Goal: Check status: Check status

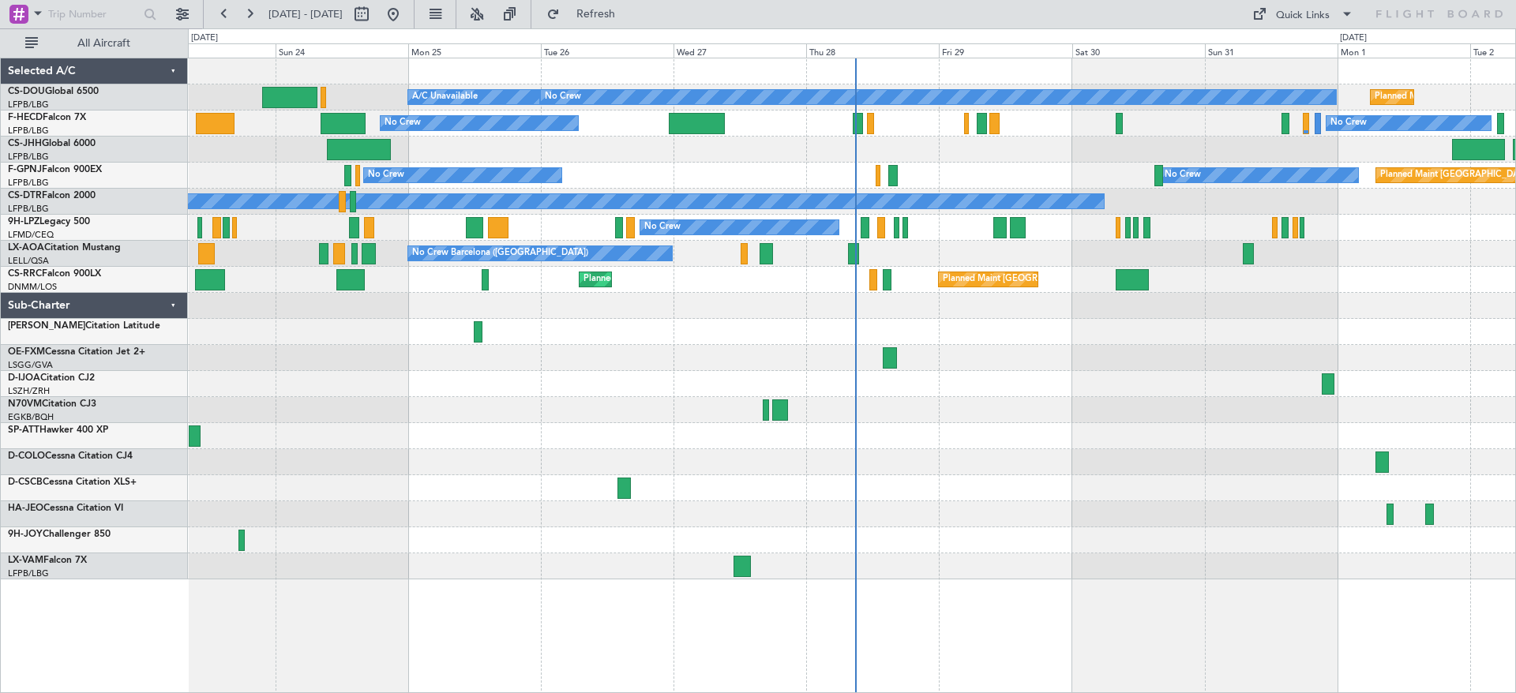
click at [167, 436] on div "A/C Unavailable Planned Maint Paris (Le Bourget) No Crew Planned Maint Paris (L…" at bounding box center [758, 360] width 1516 height 665
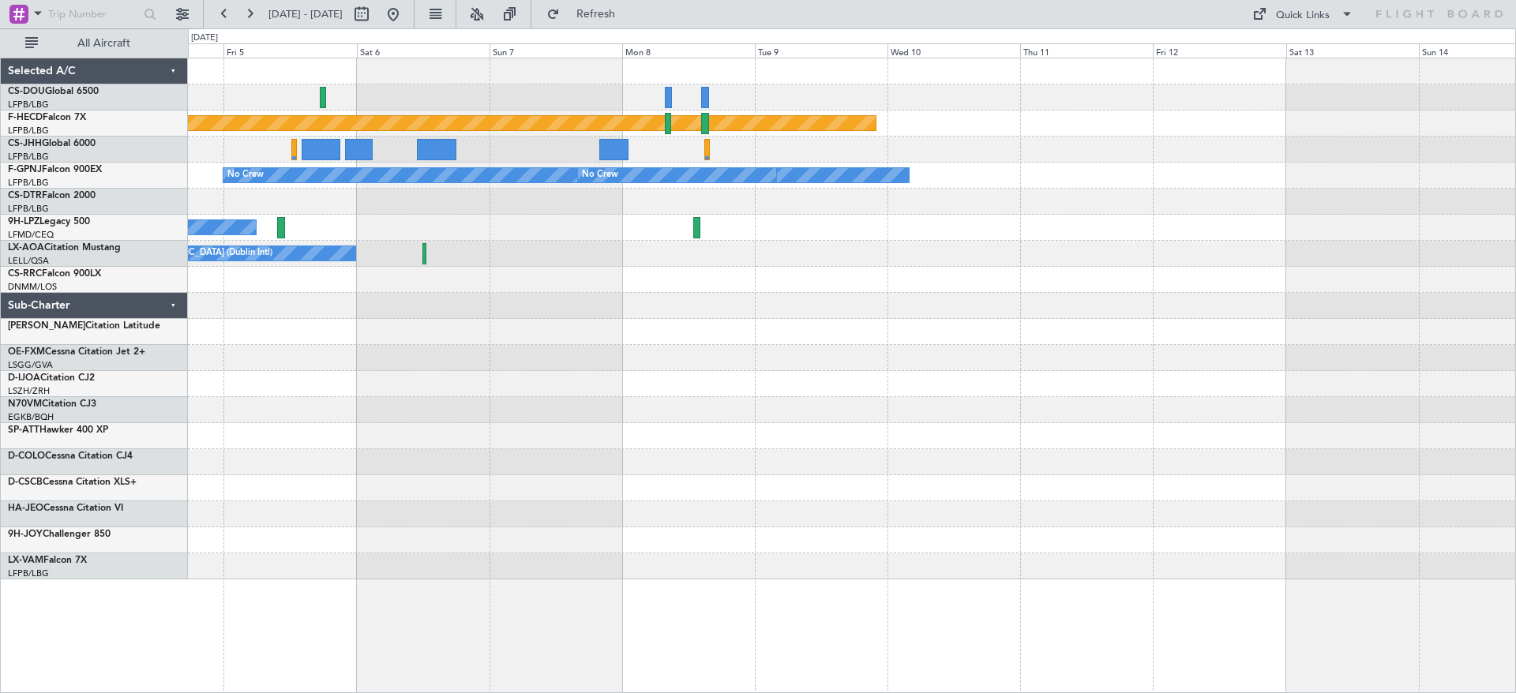
click at [269, 420] on div at bounding box center [851, 410] width 1327 height 26
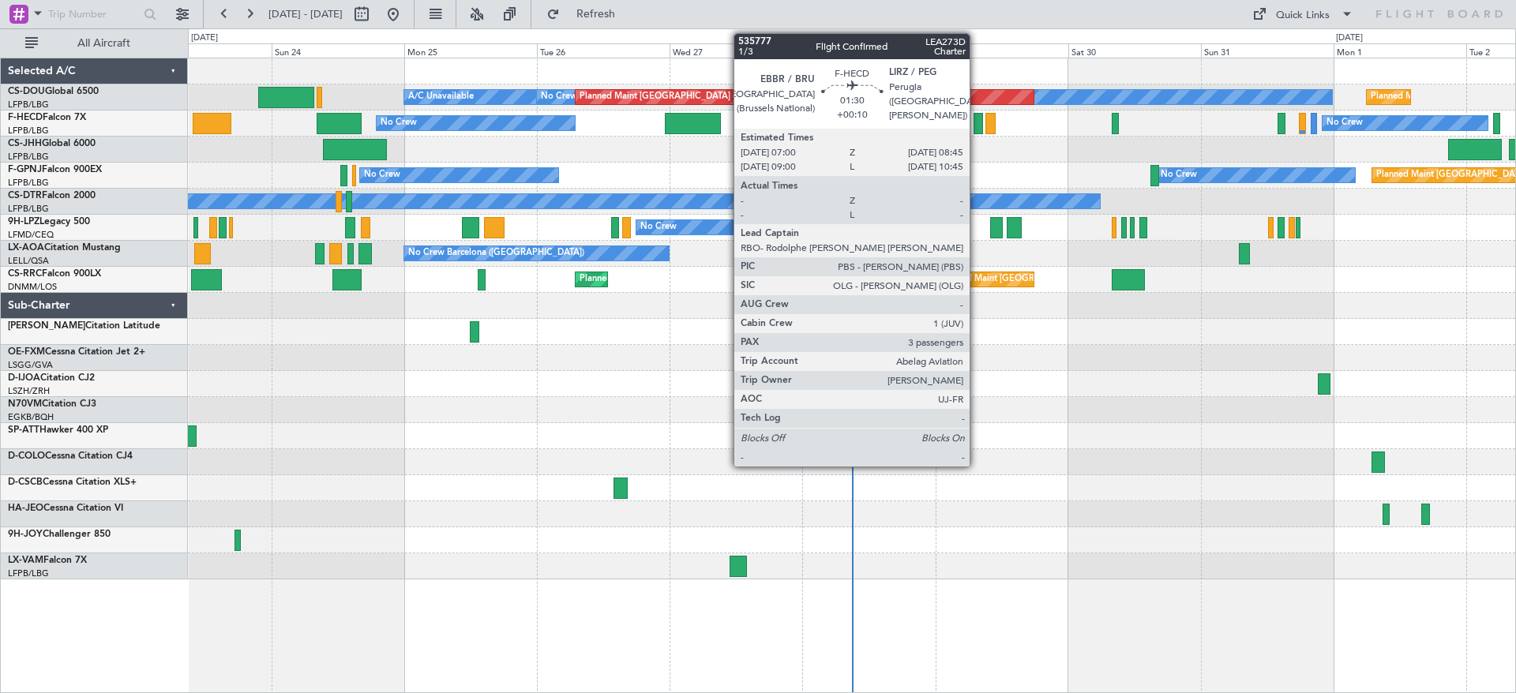
click at [976, 124] on div at bounding box center [978, 123] width 10 height 21
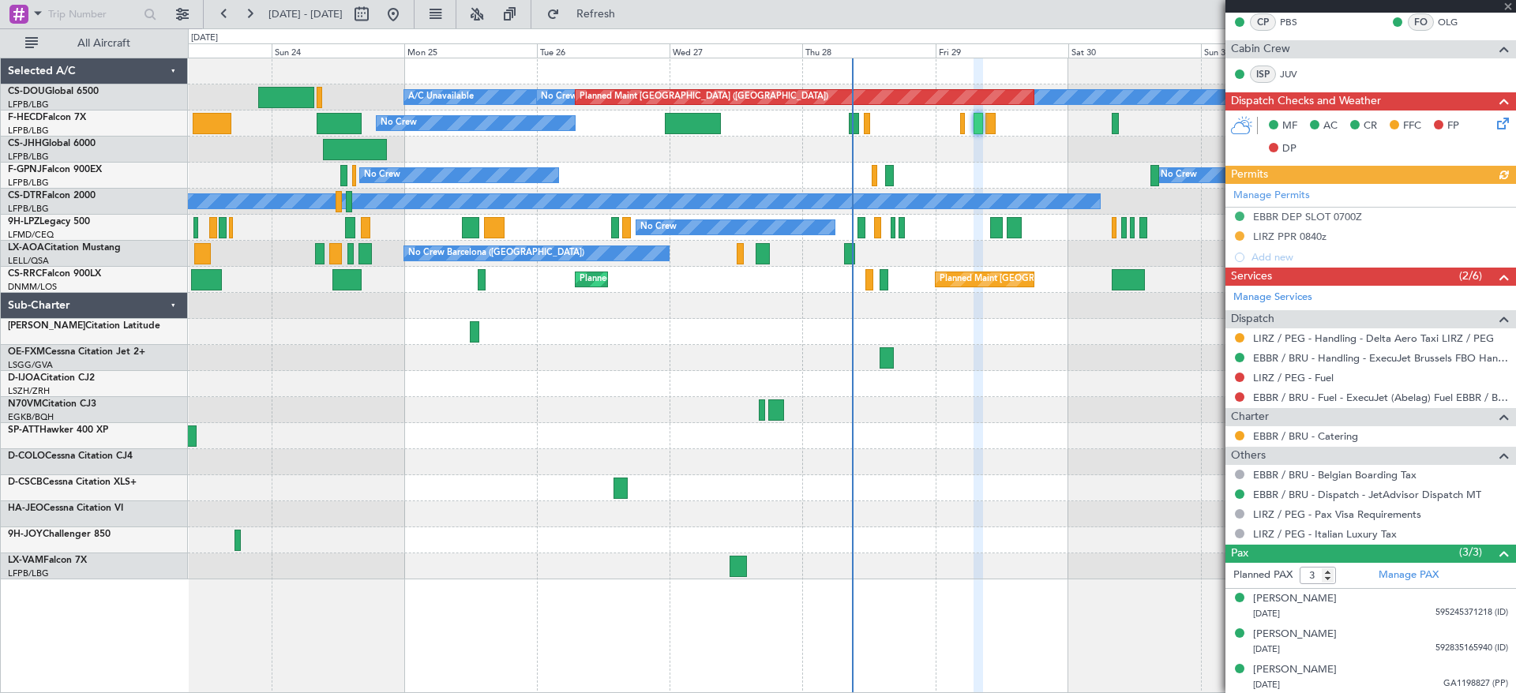
scroll to position [407, 0]
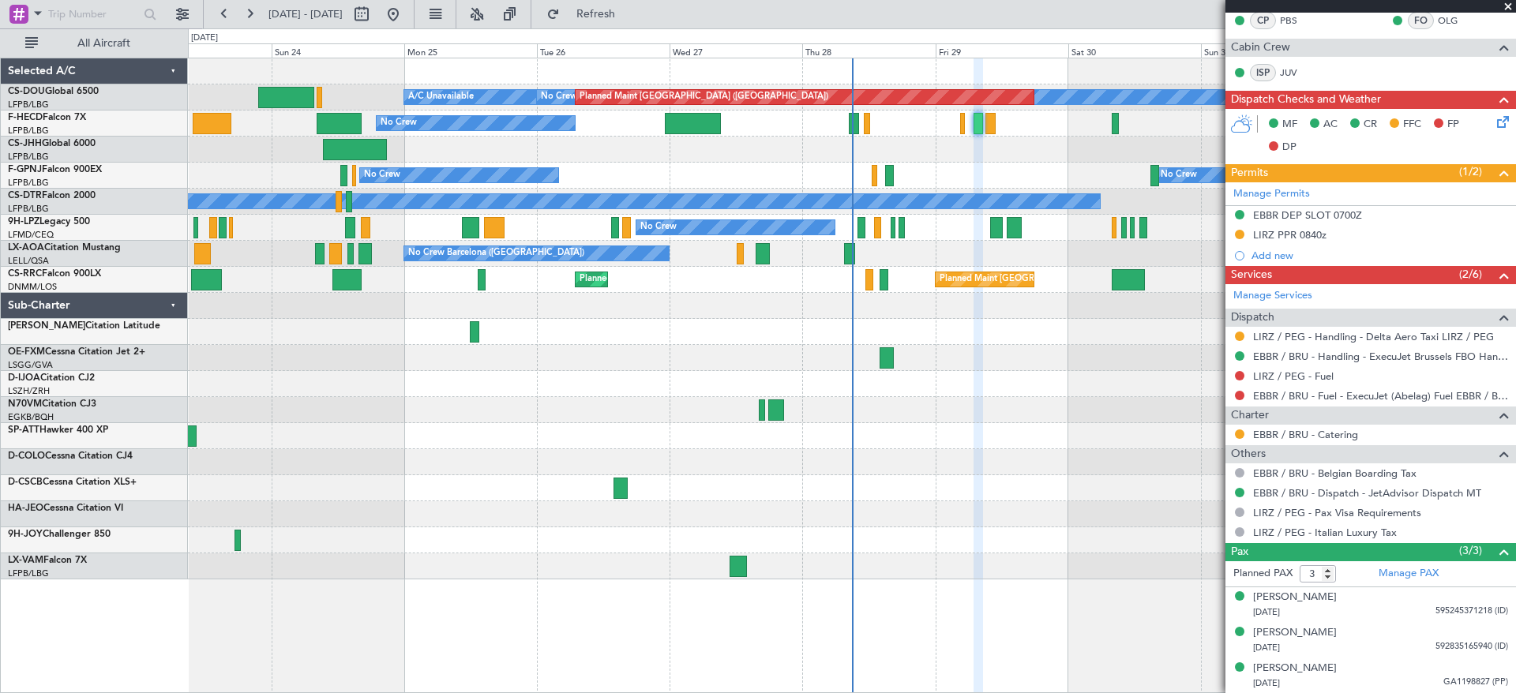
click at [1511, 7] on span at bounding box center [1508, 7] width 16 height 14
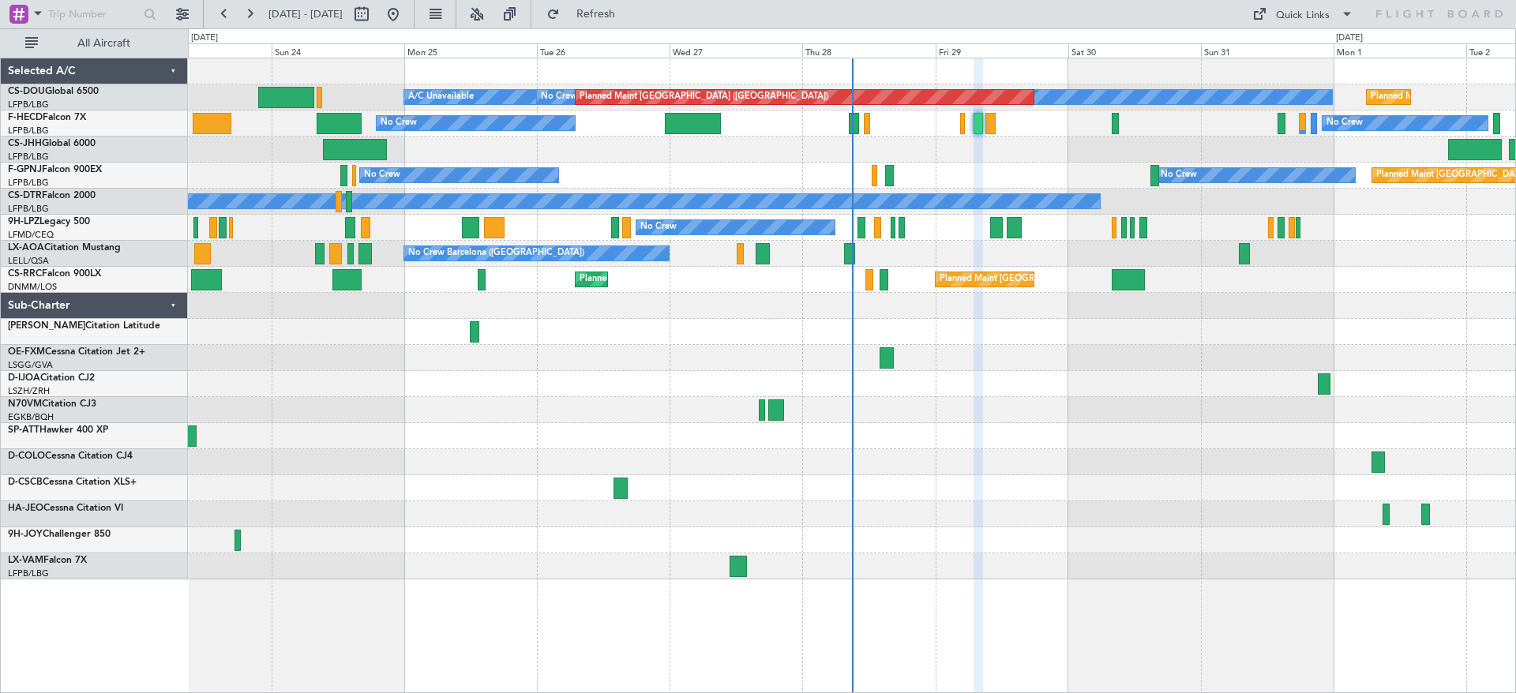
type input "0"
click at [66, 118] on link "F-HECD Falcon 7X" at bounding box center [47, 117] width 78 height 9
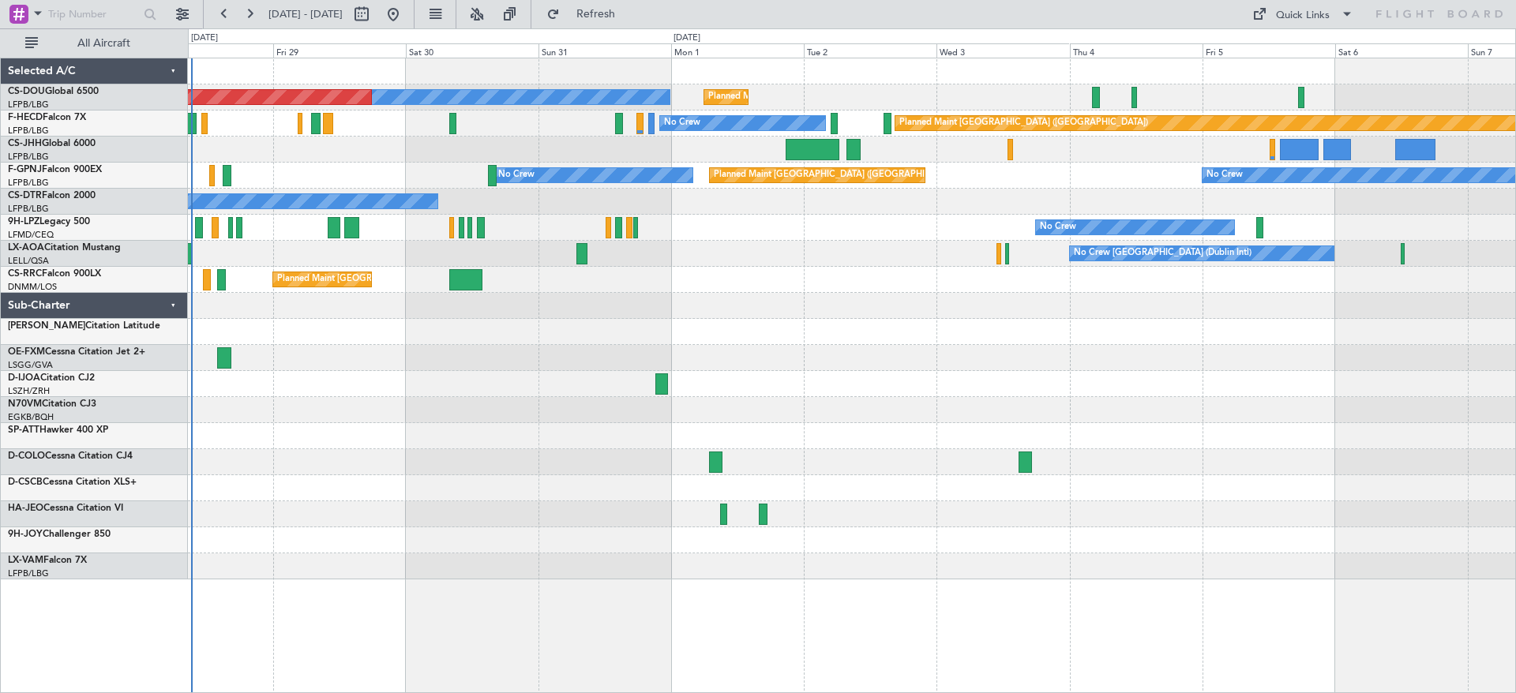
click at [384, 501] on div "Planned Maint [GEOGRAPHIC_DATA] ([GEOGRAPHIC_DATA]) No Crew Planned Maint [GEOG…" at bounding box center [851, 318] width 1327 height 521
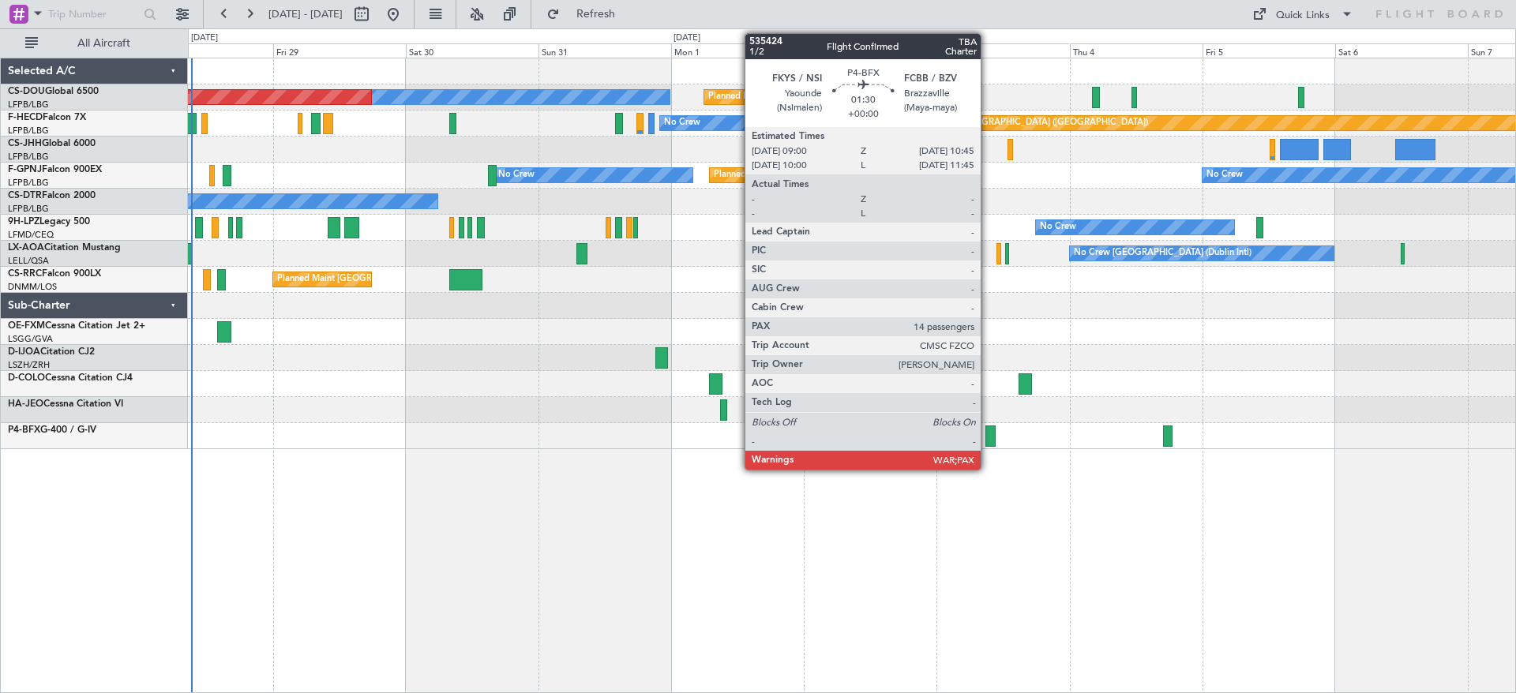
click at [987, 436] on div at bounding box center [990, 435] width 10 height 21
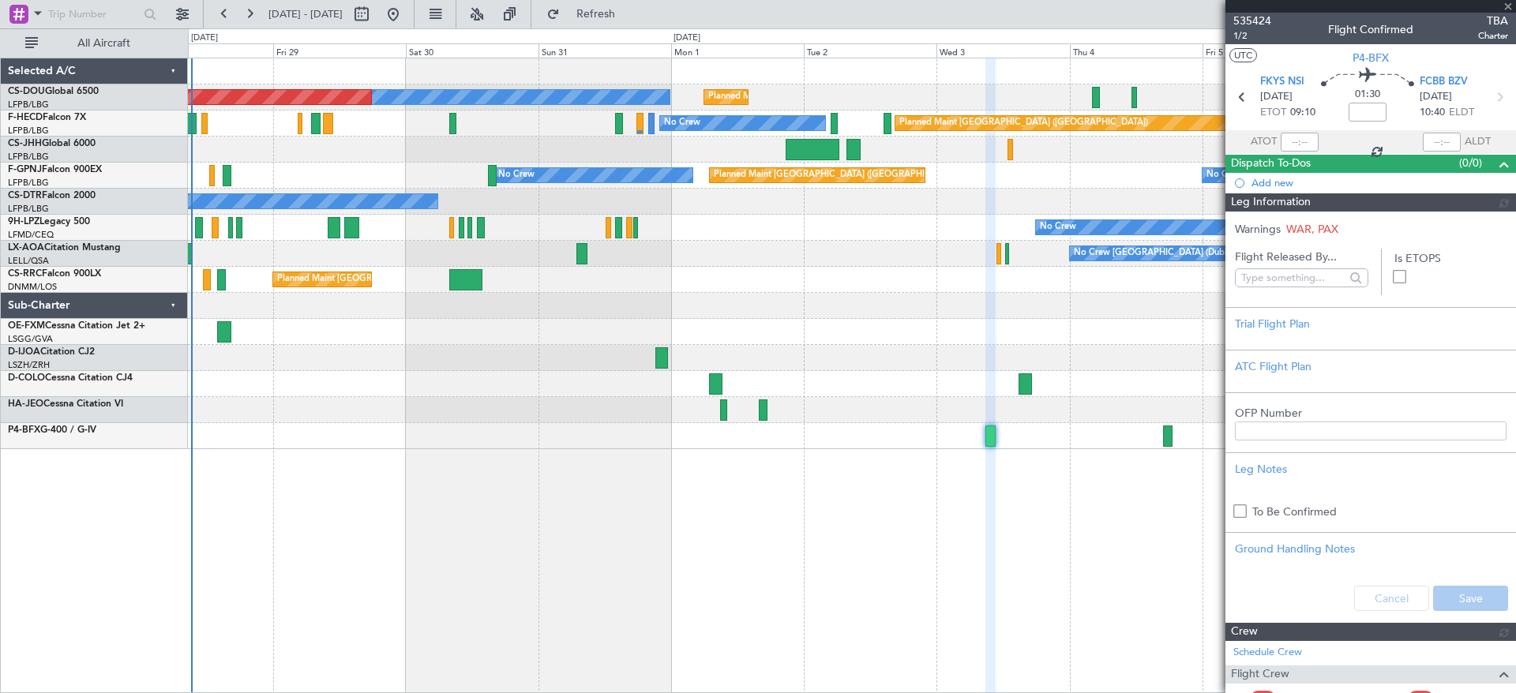
click at [1257, 14] on span "535424" at bounding box center [1252, 21] width 38 height 17
